Goal: Task Accomplishment & Management: Manage account settings

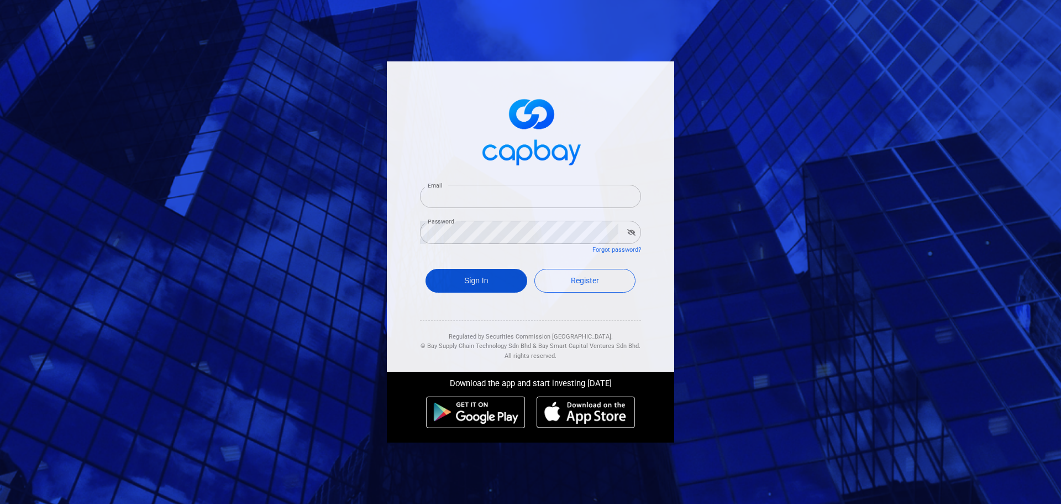
type input "[EMAIL_ADDRESS][DOMAIN_NAME]"
click at [500, 276] on button "Sign In" at bounding box center [477, 281] width 102 height 24
type input "[EMAIL_ADDRESS][DOMAIN_NAME]"
click at [482, 272] on button "Sign In" at bounding box center [477, 281] width 102 height 24
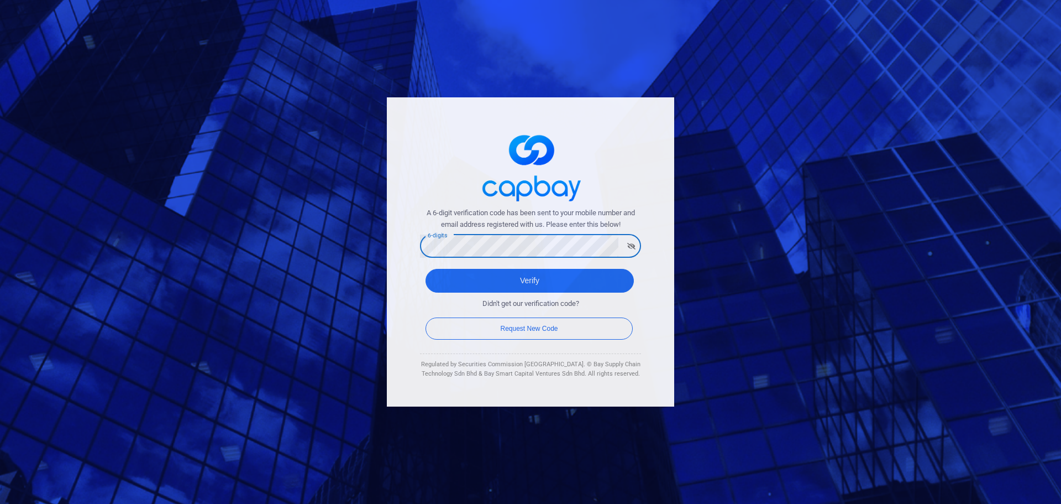
click at [426, 269] on button "Verify" at bounding box center [530, 281] width 208 height 24
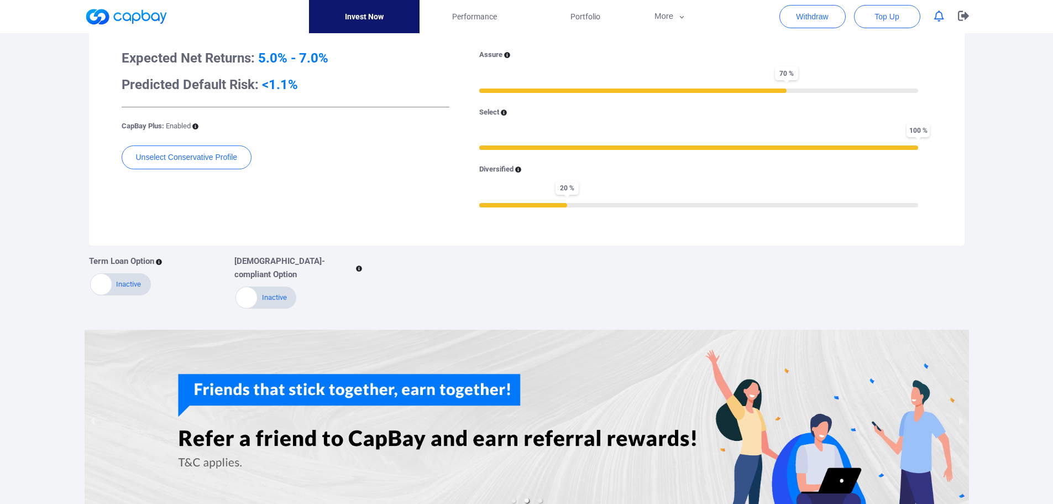
scroll to position [55, 0]
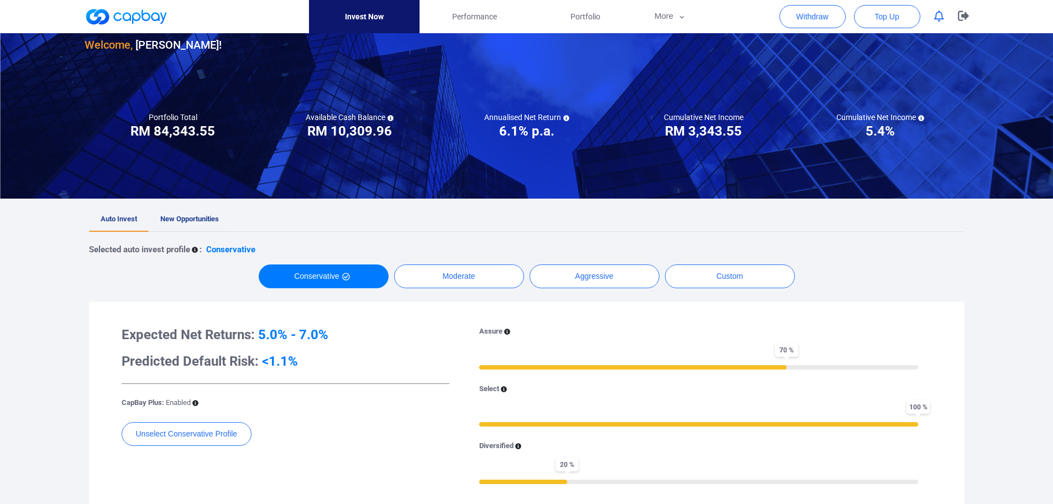
click at [191, 214] on span "New Opportunities" at bounding box center [189, 218] width 59 height 8
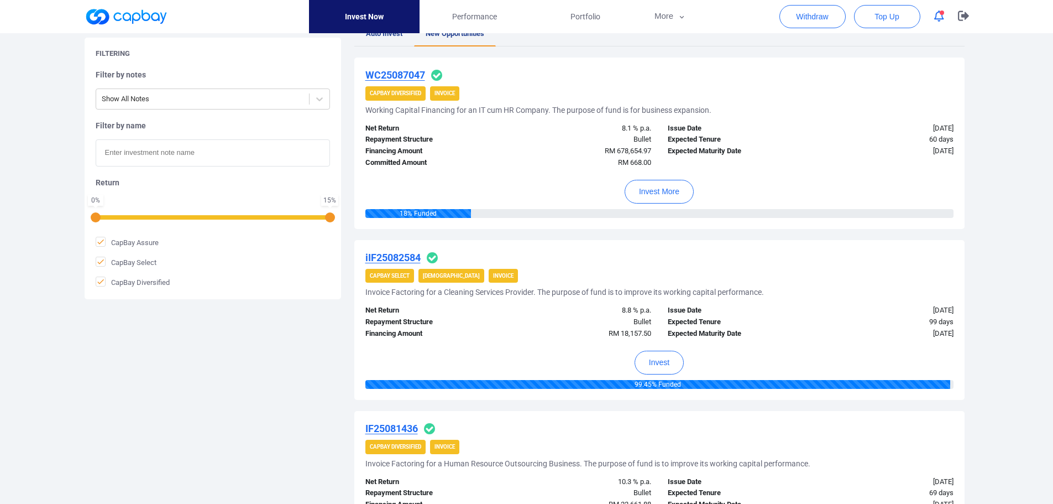
scroll to position [55, 0]
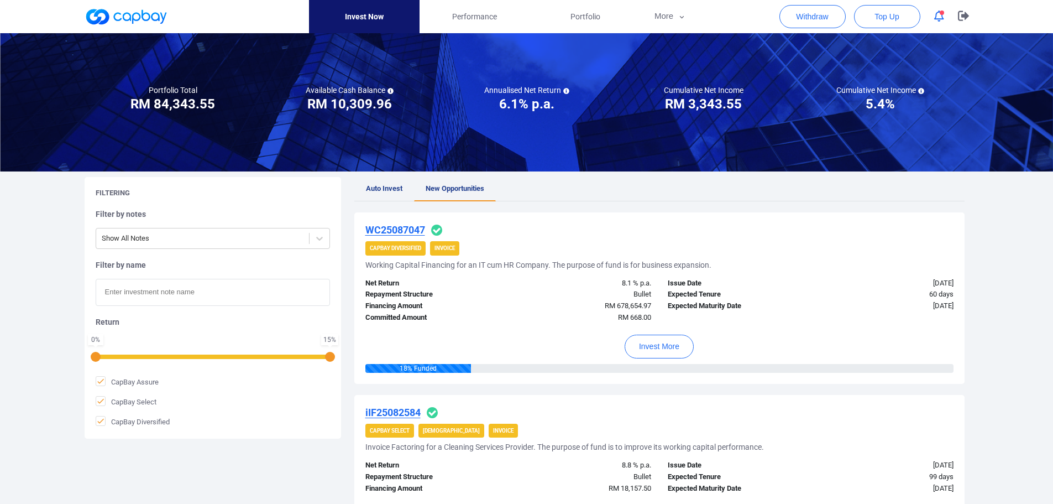
click at [941, 16] on icon "button" at bounding box center [939, 17] width 10 height 12
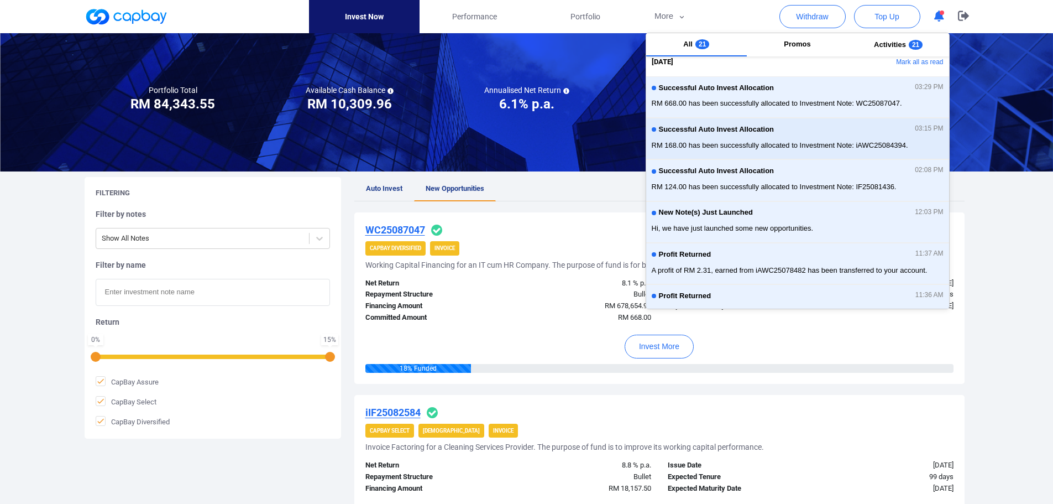
scroll to position [7, 0]
click at [925, 62] on button "Mark all as read" at bounding box center [889, 63] width 119 height 19
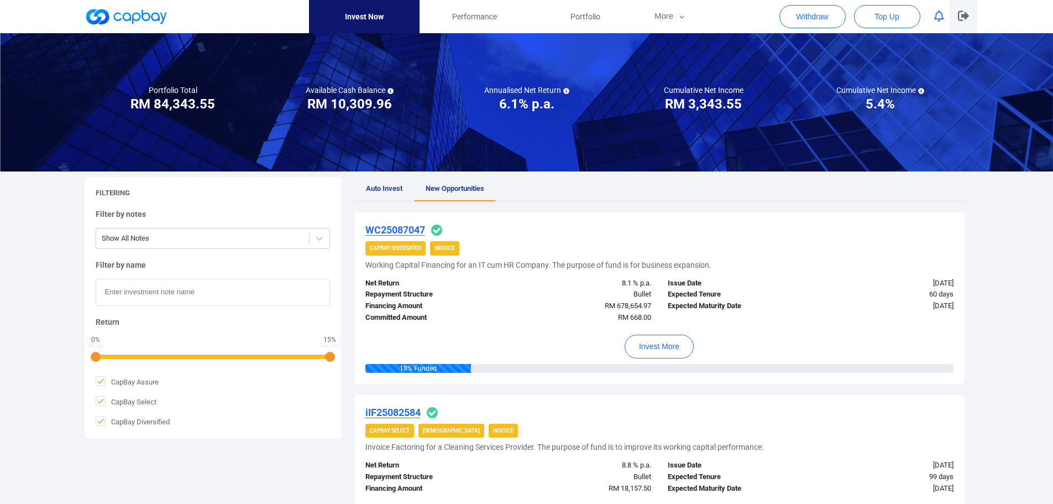
click at [966, 15] on icon "button" at bounding box center [963, 16] width 11 height 10
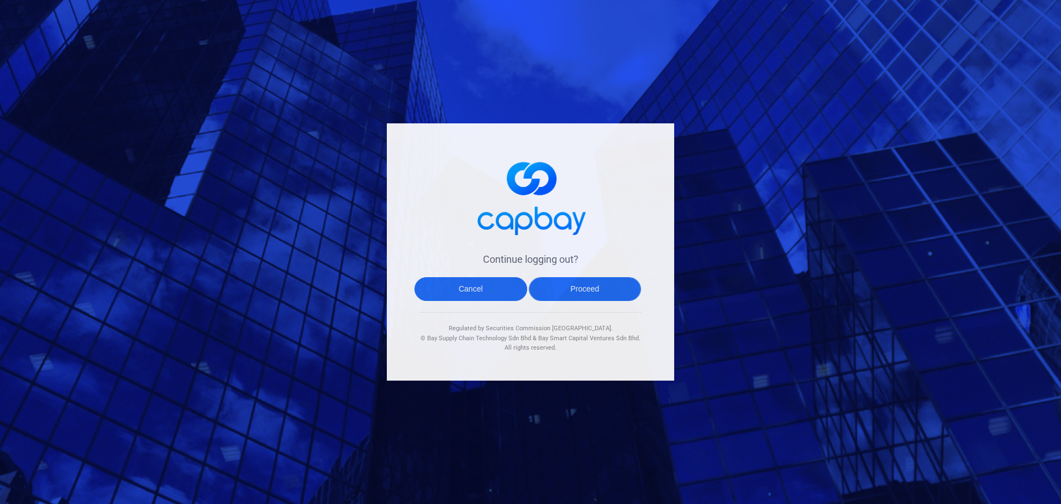
click at [611, 292] on button "Proceed" at bounding box center [585, 289] width 113 height 24
